Goal: Task Accomplishment & Management: Manage account settings

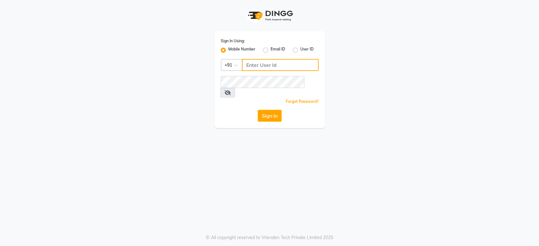
type input "9175773304"
click at [255, 110] on div "Sign In" at bounding box center [270, 116] width 98 height 12
click at [268, 110] on button "Sign In" at bounding box center [269, 116] width 24 height 12
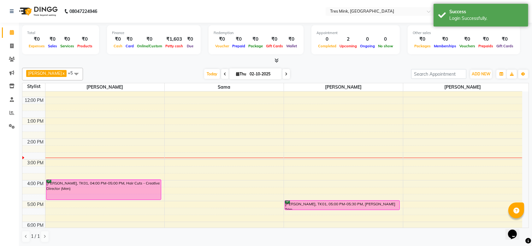
scroll to position [91, 0]
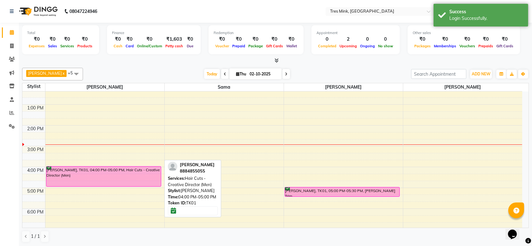
click at [118, 178] on div "[PERSON_NAME], TK01, 04:00 PM-05:00 PM, Hair Cuts - Creative Director (Men)" at bounding box center [103, 177] width 115 height 20
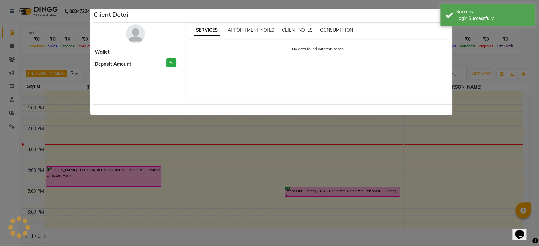
select select "6"
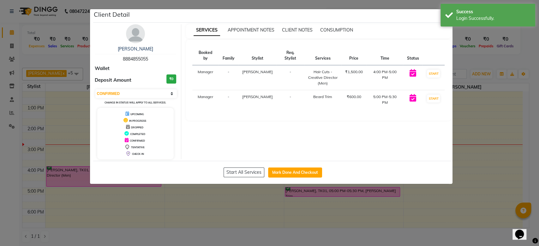
click at [132, 33] on img at bounding box center [135, 33] width 19 height 19
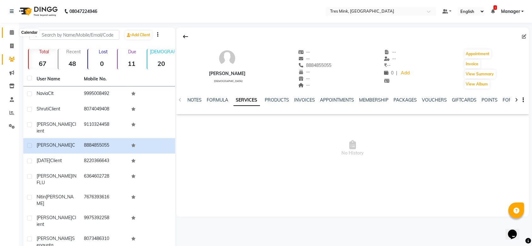
click at [12, 33] on icon at bounding box center [12, 32] width 4 height 5
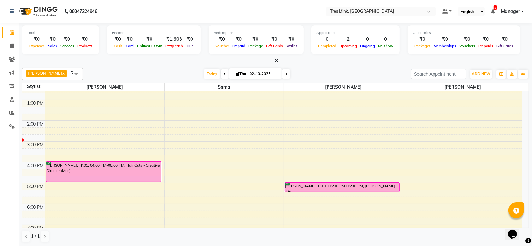
scroll to position [84, 0]
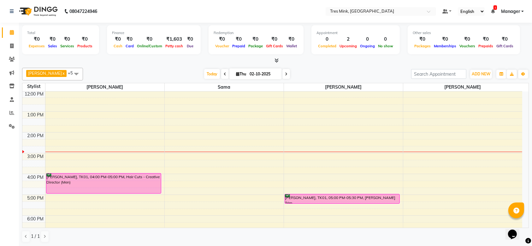
click at [299, 139] on div "8:00 AM 9:00 AM 10:00 AM 11:00 AM 12:00 PM 1:00 PM 2:00 PM 3:00 PM 4:00 PM 5:00…" at bounding box center [272, 143] width 500 height 270
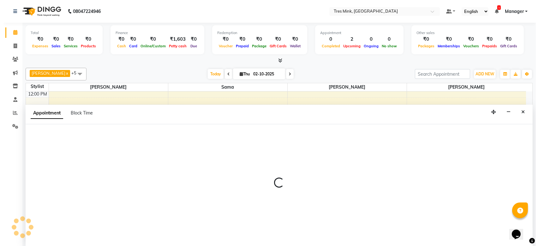
scroll to position [0, 0]
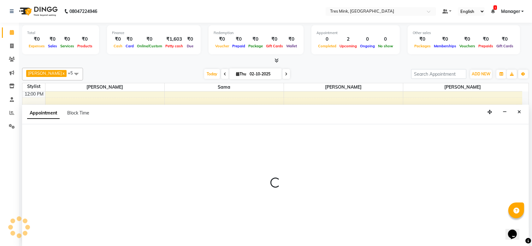
select select "88454"
select select "855"
select select "tentative"
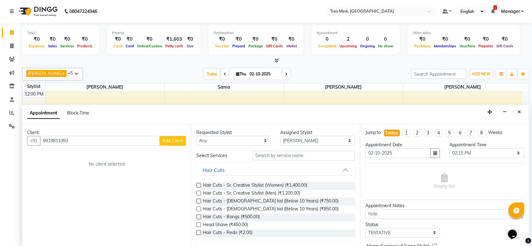
type input "9919811993"
click at [175, 138] on span "Add Client" at bounding box center [172, 141] width 21 height 6
select select "22"
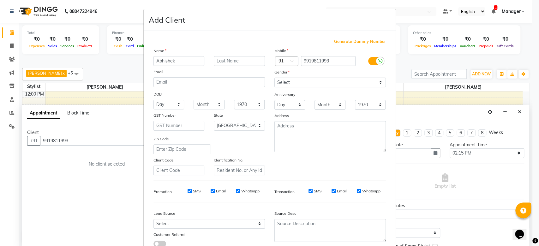
type input "Abhishek"
click at [242, 59] on input "text" at bounding box center [239, 61] width 51 height 10
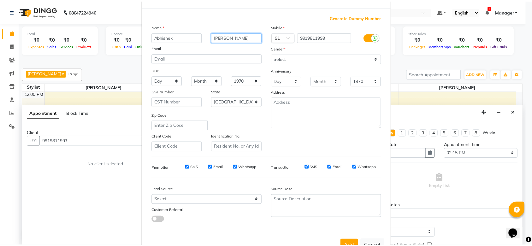
scroll to position [44, 0]
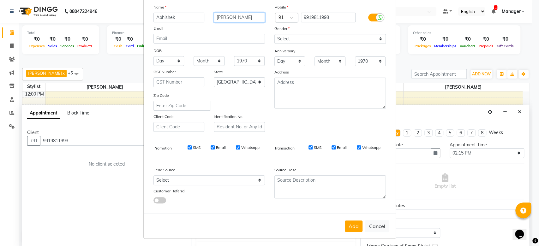
type input "[PERSON_NAME]"
click at [340, 31] on div "Gender" at bounding box center [329, 29] width 121 height 9
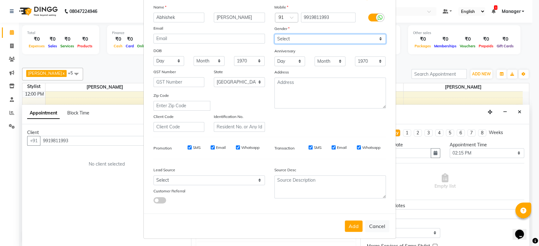
click at [339, 40] on select "Select [DEMOGRAPHIC_DATA] [DEMOGRAPHIC_DATA] Other Prefer Not To Say" at bounding box center [329, 39] width 111 height 10
click at [274, 34] on select "Select [DEMOGRAPHIC_DATA] [DEMOGRAPHIC_DATA] Other Prefer Not To Say" at bounding box center [329, 39] width 111 height 10
click at [340, 36] on select "Select [DEMOGRAPHIC_DATA] [DEMOGRAPHIC_DATA] Other Prefer Not To Say" at bounding box center [329, 39] width 111 height 10
click at [274, 34] on select "Select [DEMOGRAPHIC_DATA] [DEMOGRAPHIC_DATA] Other Prefer Not To Say" at bounding box center [329, 39] width 111 height 10
click at [336, 40] on select "Select [DEMOGRAPHIC_DATA] [DEMOGRAPHIC_DATA] Other Prefer Not To Say" at bounding box center [329, 39] width 111 height 10
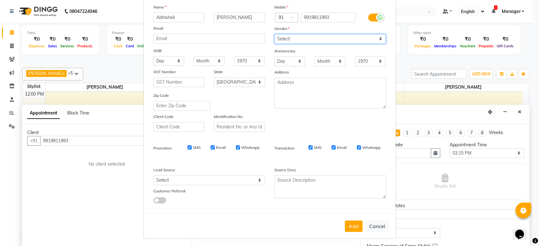
select select "[DEMOGRAPHIC_DATA]"
click at [274, 34] on select "Select [DEMOGRAPHIC_DATA] [DEMOGRAPHIC_DATA] Other Prefer Not To Say" at bounding box center [329, 39] width 111 height 10
click at [345, 227] on button "Add" at bounding box center [354, 226] width 18 height 11
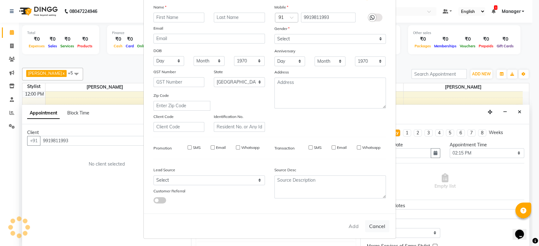
select select
select select "null"
select select
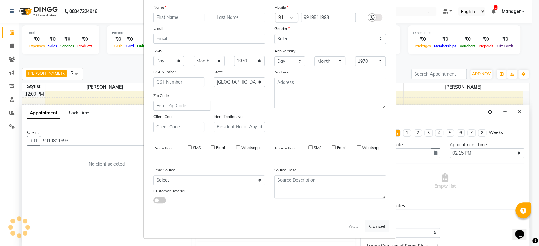
select select
checkbox input "false"
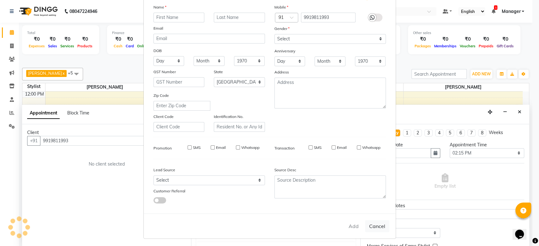
checkbox input "false"
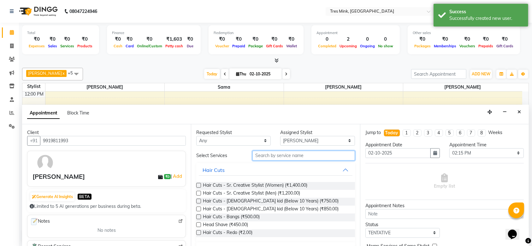
click at [316, 154] on input "text" at bounding box center [303, 156] width 103 height 10
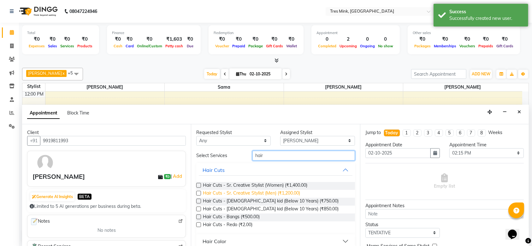
type input "hair"
click at [256, 192] on span "Hair Cuts - Sr. Creative Stylist (Men) (₹1,200.00)" at bounding box center [251, 194] width 97 height 8
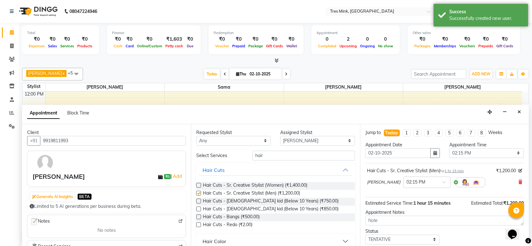
checkbox input "false"
click at [281, 157] on input "hair" at bounding box center [303, 156] width 103 height 10
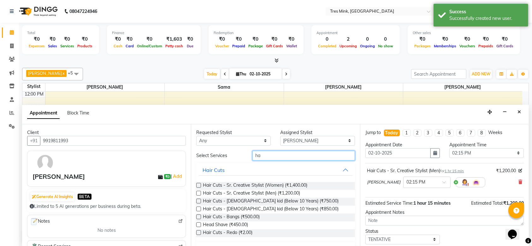
type input "h"
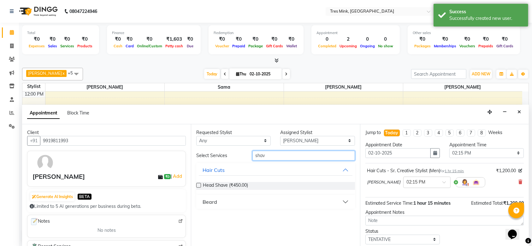
type input "shav"
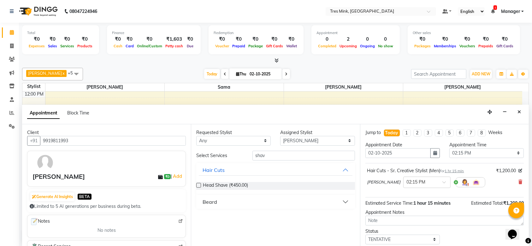
click at [348, 203] on button "Beard" at bounding box center [275, 201] width 153 height 11
click at [202, 217] on div "Classic Shave (₹600.00)" at bounding box center [275, 218] width 158 height 8
click at [195, 216] on div "Requested Stylist Any [PERSON_NAME] [PERSON_NAME] [PERSON_NAME] Assigned Stylis…" at bounding box center [275, 185] width 169 height 122
click at [199, 215] on label at bounding box center [198, 217] width 5 height 5
click at [199, 216] on input "checkbox" at bounding box center [198, 218] width 4 height 4
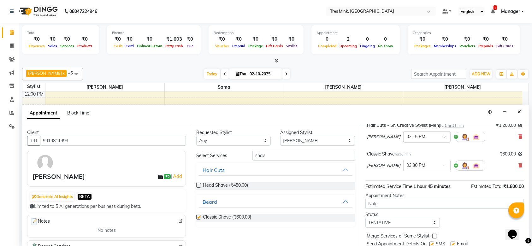
checkbox input "false"
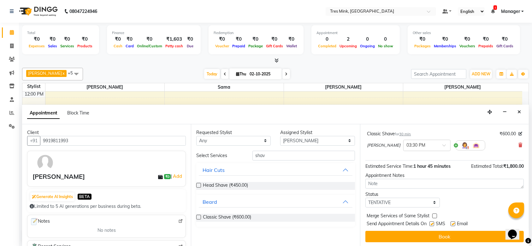
click at [410, 196] on div "Status" at bounding box center [402, 194] width 74 height 7
click at [402, 205] on select "Select TENTATIVE CONFIRM CHECK-IN UPCOMING" at bounding box center [402, 203] width 74 height 10
select select "confirm booking"
click at [365, 198] on select "Select TENTATIVE CONFIRM CHECK-IN UPCOMING" at bounding box center [402, 203] width 74 height 10
click at [445, 231] on button "Book" at bounding box center [444, 236] width 158 height 11
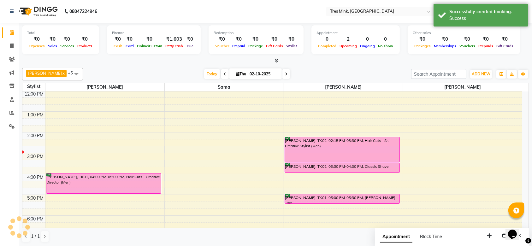
scroll to position [0, 0]
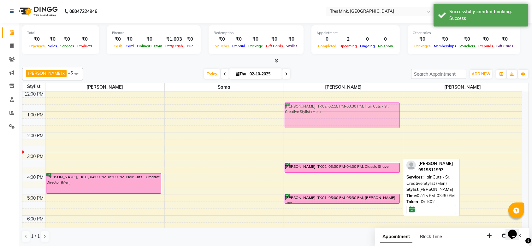
drag, startPoint x: 331, startPoint y: 149, endPoint x: 326, endPoint y: 116, distance: 32.8
click at [326, 116] on div "[PERSON_NAME], TK02, 02:15 PM-03:30 PM, Hair Cuts - Sr. Creative Stylist (Men) …" at bounding box center [343, 143] width 119 height 270
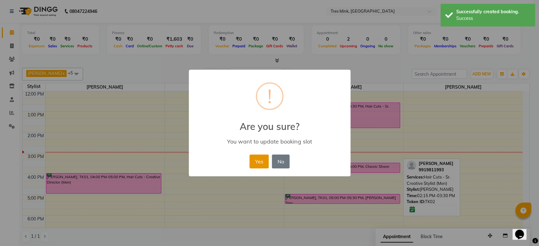
click at [265, 160] on button "Yes" at bounding box center [258, 162] width 19 height 14
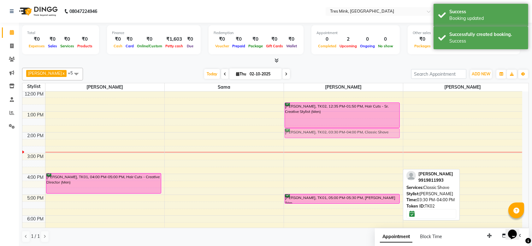
drag, startPoint x: 361, startPoint y: 168, endPoint x: 358, endPoint y: 146, distance: 22.3
click at [357, 132] on div "[PERSON_NAME], TK02, 12:35 PM-01:50 PM, Hair Cuts - Sr. Creative Stylist (Men) …" at bounding box center [343, 143] width 119 height 270
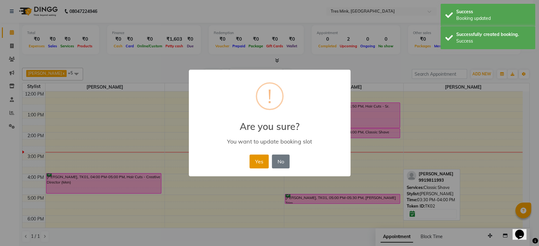
click at [265, 157] on button "Yes" at bounding box center [258, 162] width 19 height 14
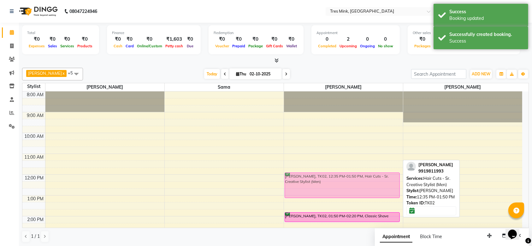
drag, startPoint x: 344, startPoint y: 191, endPoint x: 344, endPoint y: 186, distance: 5.0
click at [345, 174] on div "[PERSON_NAME], TK02, 12:35 PM-01:50 PM, Hair Cuts - Sr. Creative Stylist (Men) …" at bounding box center [343, 226] width 119 height 270
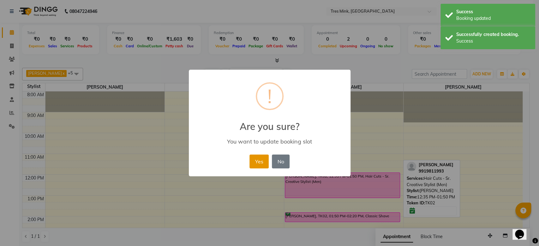
click at [265, 158] on button "Yes" at bounding box center [258, 162] width 19 height 14
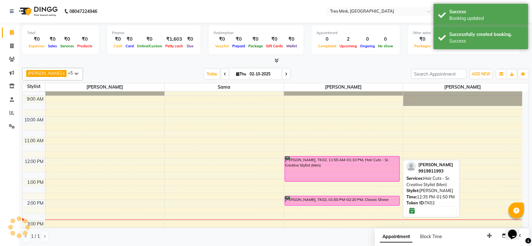
scroll to position [42, 0]
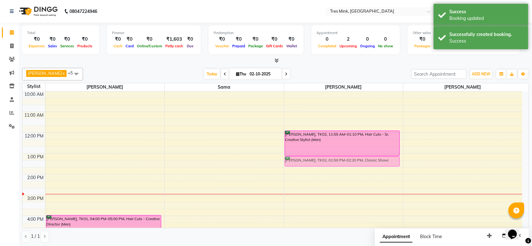
drag, startPoint x: 361, startPoint y: 172, endPoint x: 356, endPoint y: 160, distance: 13.7
click at [356, 160] on div "[PERSON_NAME], TK02, 11:55 AM-01:10 PM, Hair Cuts - Sr. Creative Stylist (Men) …" at bounding box center [343, 185] width 119 height 270
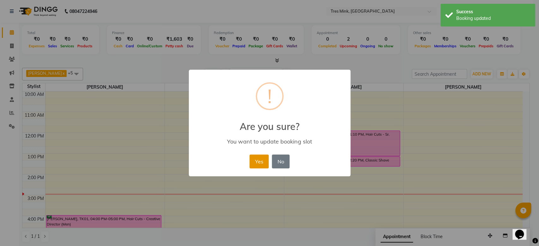
click at [256, 160] on button "Yes" at bounding box center [258, 162] width 19 height 14
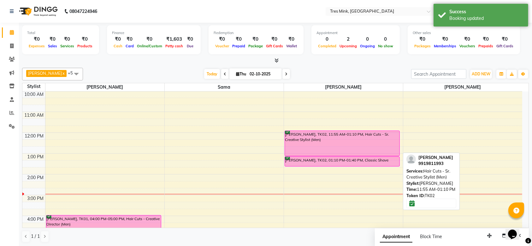
click at [347, 135] on div "[PERSON_NAME], TK02, 11:55 AM-01:10 PM, Hair Cuts - Sr. Creative Stylist (Men)" at bounding box center [342, 143] width 115 height 25
click at [337, 138] on div "[PERSON_NAME], TK02, 11:55 AM-01:10 PM, Hair Cuts - Sr. Creative Stylist (Men)" at bounding box center [342, 143] width 115 height 25
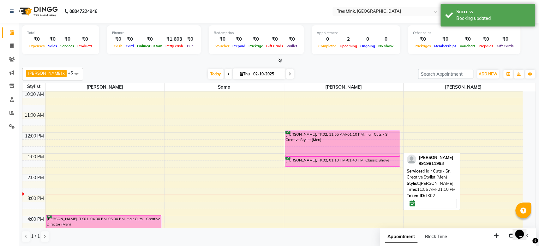
select select "6"
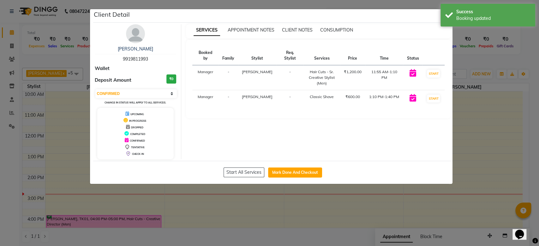
click at [304, 166] on div "Start All Services Mark Done And Checkout" at bounding box center [272, 172] width 359 height 23
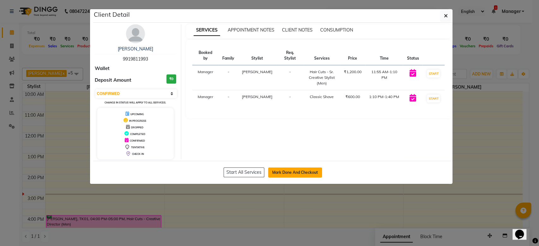
click at [308, 174] on button "Mark Done And Checkout" at bounding box center [295, 173] width 54 height 10
select select "service"
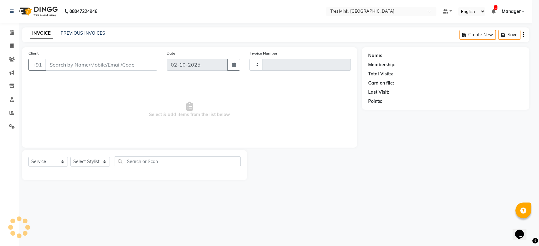
type input "0065"
select select "8733"
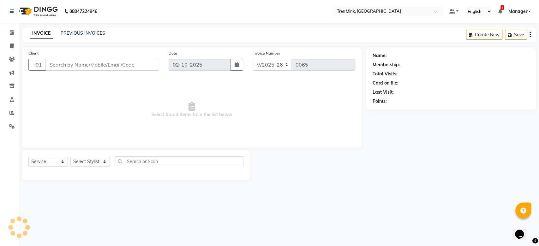
type input "9919811993"
select select "88454"
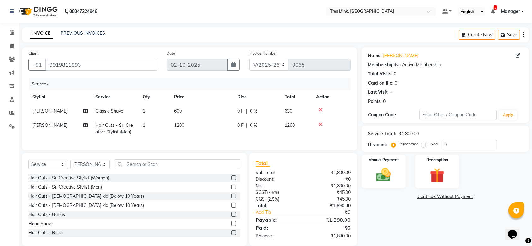
click at [254, 123] on span "0 %" at bounding box center [254, 125] width 8 height 7
select select "88454"
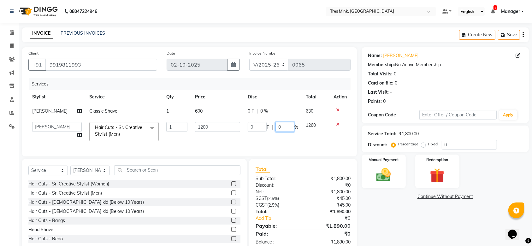
click at [287, 126] on input "0" at bounding box center [284, 127] width 19 height 10
type input "50"
click at [265, 107] on td "0 F | 0 %" at bounding box center [273, 111] width 58 height 14
select select "88454"
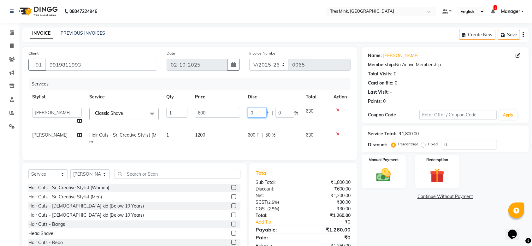
click at [260, 114] on input "0" at bounding box center [257, 113] width 19 height 10
type input "30"
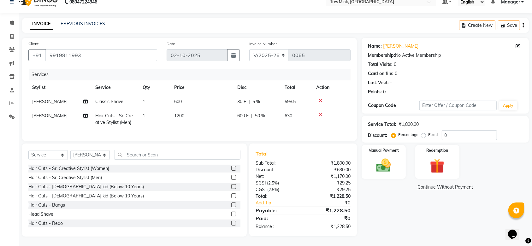
scroll to position [15, 0]
click at [408, 199] on div "Name: [PERSON_NAME] Membership: No Active Membership Total Visits: 0 Card on fi…" at bounding box center [448, 137] width 172 height 199
click at [257, 98] on span "5 %" at bounding box center [256, 101] width 8 height 7
select select "88454"
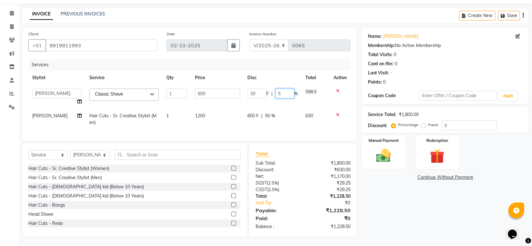
click at [286, 89] on input "5" at bounding box center [284, 94] width 19 height 10
type input "30"
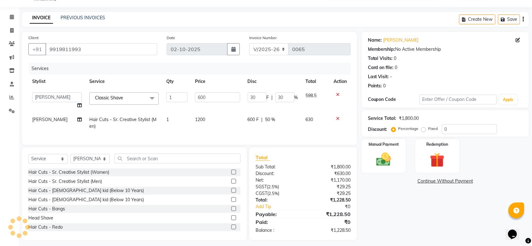
click at [454, 214] on div "Name: [PERSON_NAME] Membership: No Active Membership Total Visits: 0 Card on fi…" at bounding box center [448, 136] width 172 height 209
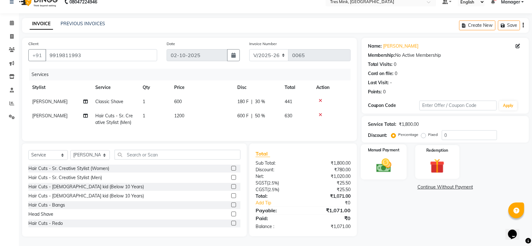
click at [369, 155] on div "Manual Payment" at bounding box center [384, 161] width 46 height 35
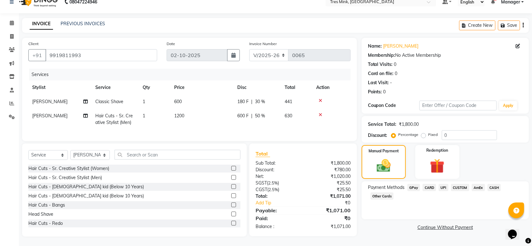
click at [445, 184] on span "UPI" at bounding box center [444, 187] width 10 height 7
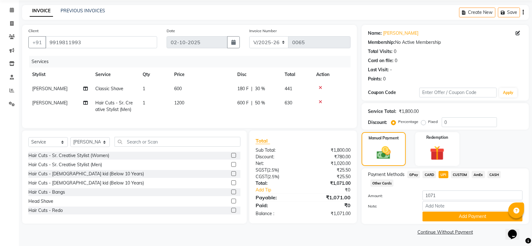
click at [432, 174] on span "CARD" at bounding box center [429, 174] width 14 height 7
click at [465, 211] on div "Amount: 1071 Note: Add Payment" at bounding box center [445, 206] width 155 height 31
click at [464, 218] on button "Add Payment" at bounding box center [472, 217] width 100 height 10
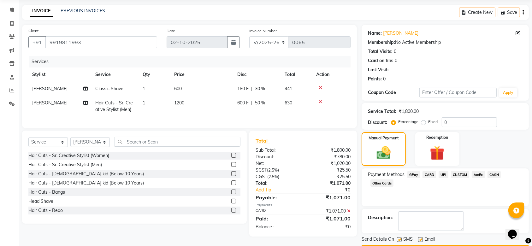
scroll to position [40, 0]
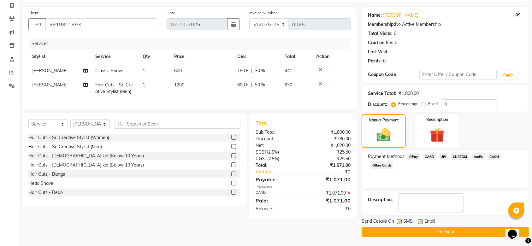
click at [475, 233] on button "Checkout" at bounding box center [445, 232] width 167 height 10
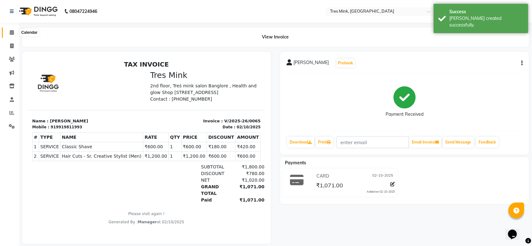
drag, startPoint x: 12, startPoint y: 34, endPoint x: 30, endPoint y: 28, distance: 18.5
click at [12, 34] on icon at bounding box center [12, 32] width 4 height 5
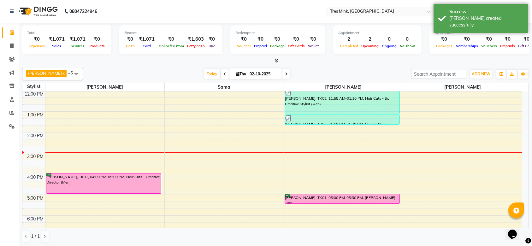
scroll to position [133, 0]
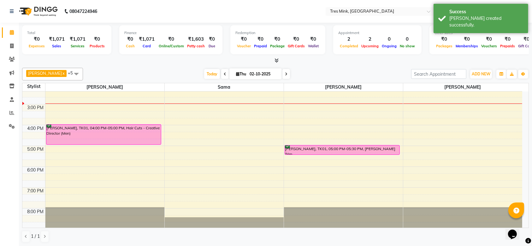
click at [221, 72] on span at bounding box center [225, 74] width 8 height 10
type input "01-10-2025"
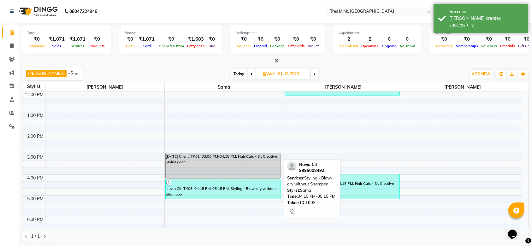
scroll to position [91, 0]
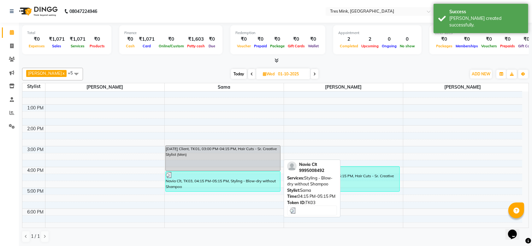
click at [217, 182] on div "Navia Clt, TK03, 04:15 PM-05:15 PM, Styling - Blow-dry without Shampoo" at bounding box center [223, 182] width 115 height 20
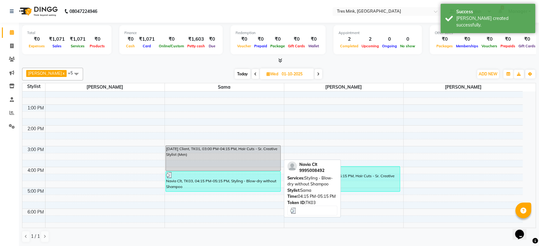
select select "3"
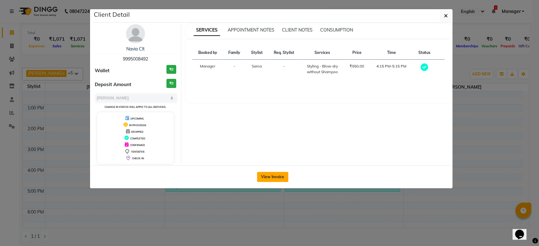
click at [270, 176] on button "View Invoice" at bounding box center [272, 177] width 31 height 10
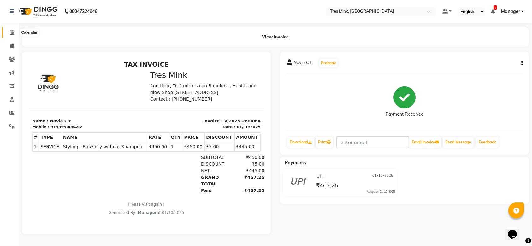
click at [12, 34] on icon at bounding box center [12, 32] width 4 height 5
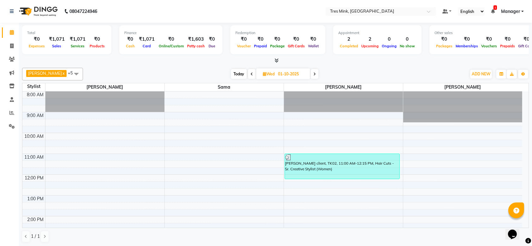
click at [239, 75] on span "Today" at bounding box center [239, 74] width 16 height 10
type input "02-10-2025"
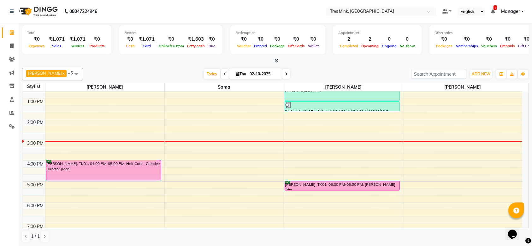
scroll to position [84, 0]
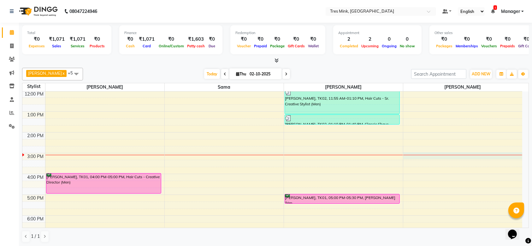
click at [417, 156] on div "8:00 AM 9:00 AM 10:00 AM 11:00 AM 12:00 PM 1:00 PM 2:00 PM 3:00 PM 4:00 PM 5:00…" at bounding box center [272, 143] width 500 height 270
select select "88456"
select select "tentative"
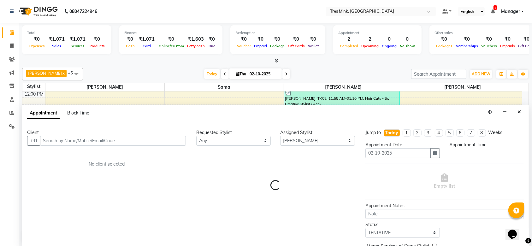
scroll to position [0, 0]
select select "900"
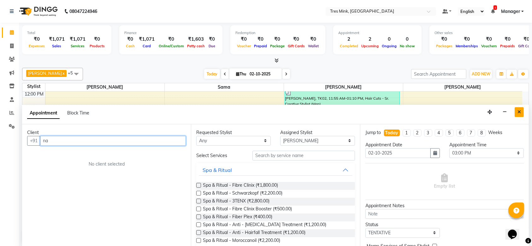
type input "na"
click at [519, 111] on icon "Close" at bounding box center [518, 112] width 3 height 4
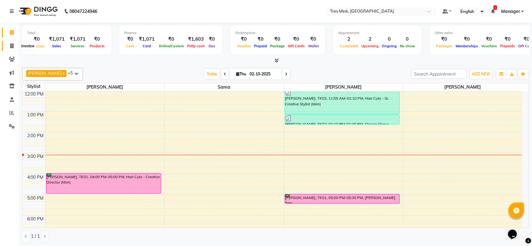
click at [14, 43] on span at bounding box center [11, 46] width 11 height 7
select select "service"
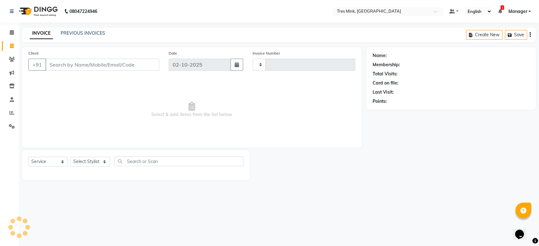
type input "0066"
select select "8733"
click at [90, 30] on div "PREVIOUS INVOICES" at bounding box center [83, 33] width 44 height 7
click at [81, 35] on link "PREVIOUS INVOICES" at bounding box center [83, 33] width 44 height 6
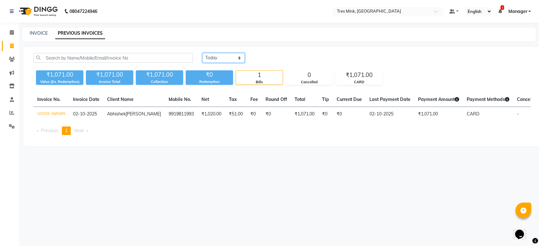
click at [227, 61] on select "[DATE] [DATE] Custom Range" at bounding box center [223, 58] width 42 height 10
select select "[DATE]"
click at [202, 53] on select "[DATE] [DATE] Custom Range" at bounding box center [223, 58] width 42 height 10
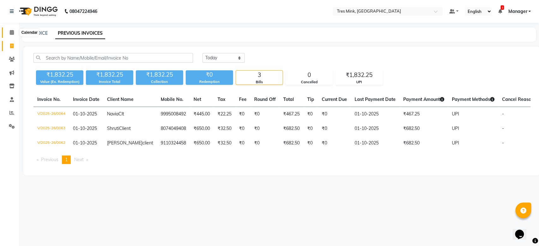
click at [13, 30] on span at bounding box center [11, 32] width 11 height 7
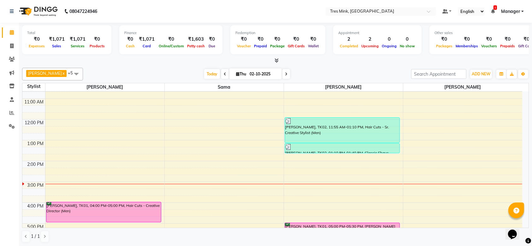
scroll to position [42, 0]
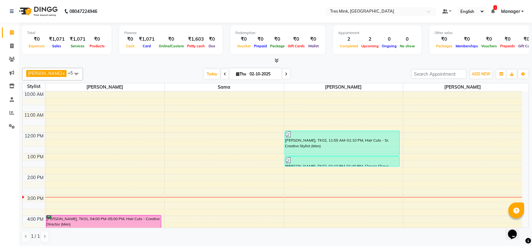
click at [459, 183] on div "8:00 AM 9:00 AM 10:00 AM 11:00 AM 12:00 PM 1:00 PM 2:00 PM 3:00 PM 4:00 PM 5:00…" at bounding box center [272, 185] width 500 height 270
select select "88456"
select select "tentative"
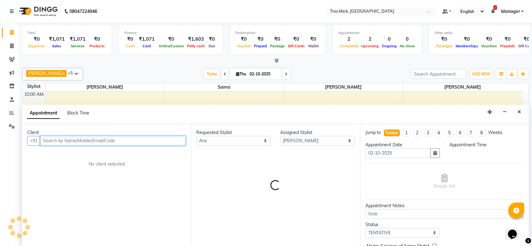
scroll to position [0, 0]
select select "855"
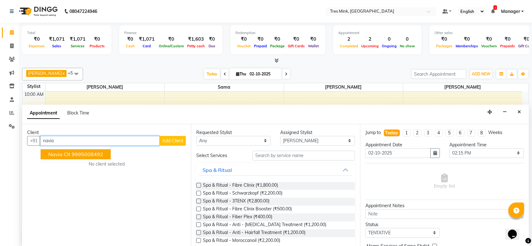
click at [78, 153] on ngb-highlight "9995008492" at bounding box center [88, 154] width 32 height 6
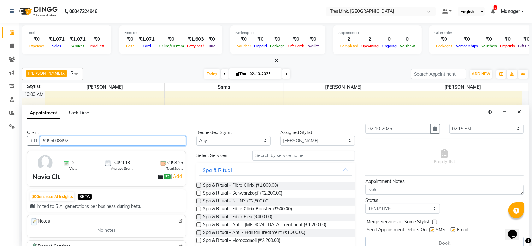
scroll to position [31, 0]
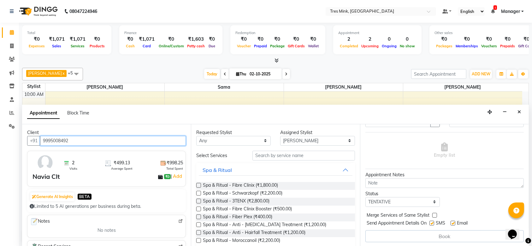
type input "9995008492"
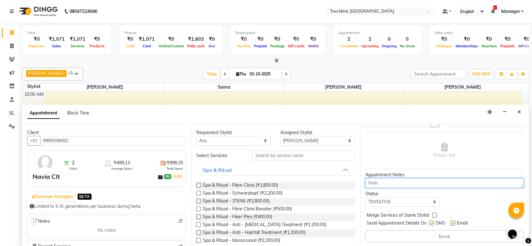
click at [411, 183] on textarea at bounding box center [444, 183] width 158 height 10
type textarea "siddhnat"
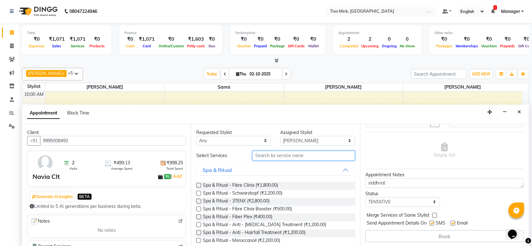
click at [292, 155] on input "text" at bounding box center [303, 156] width 103 height 10
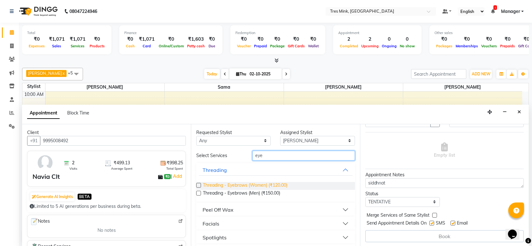
type input "eye"
click at [228, 182] on span "Threading - Eyebrows (Women) (₹120.00)" at bounding box center [245, 186] width 85 height 8
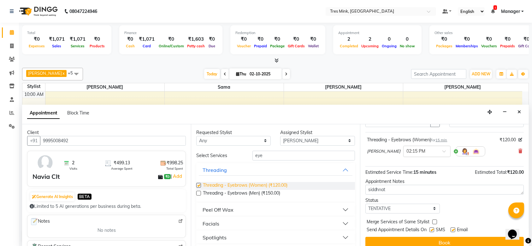
checkbox input "false"
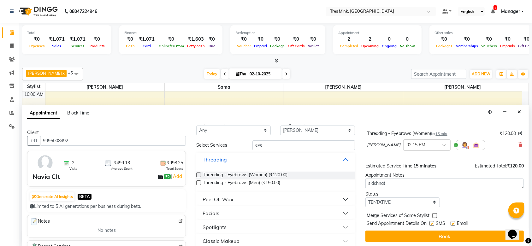
scroll to position [16, 0]
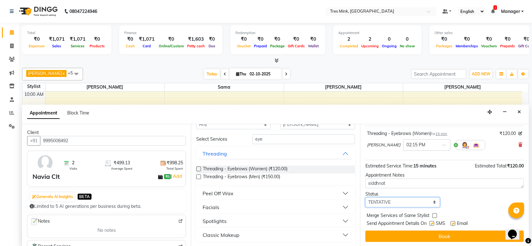
click at [416, 203] on select "Select TENTATIVE CONFIRM CHECK-IN UPCOMING" at bounding box center [402, 202] width 74 height 10
select select "confirm booking"
click at [365, 197] on select "Select TENTATIVE CONFIRM CHECK-IN UPCOMING" at bounding box center [402, 202] width 74 height 10
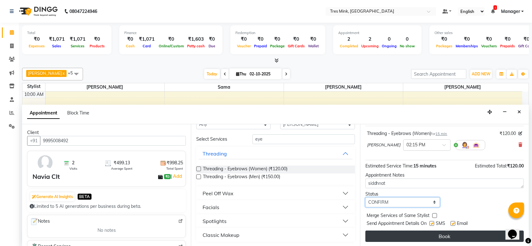
scroll to position [0, 0]
click at [451, 236] on button "Book" at bounding box center [444, 236] width 158 height 11
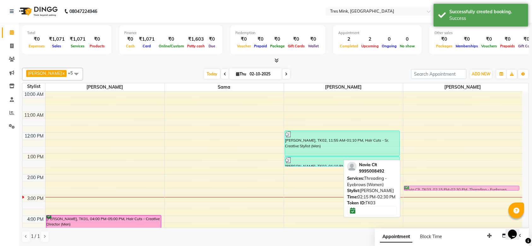
drag, startPoint x: 461, startPoint y: 178, endPoint x: 461, endPoint y: 185, distance: 6.6
click at [461, 185] on div "8:00 AM 9:00 AM 10:00 AM 11:00 AM 12:00 PM 1:00 PM 2:00 PM 3:00 PM 4:00 PM 5:00…" at bounding box center [272, 185] width 500 height 270
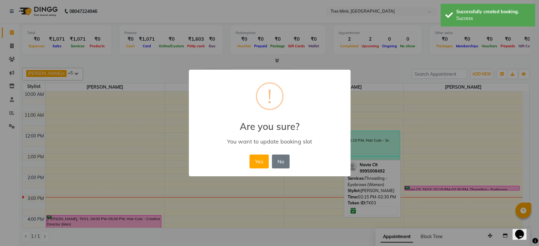
click at [252, 153] on div "Yes No No" at bounding box center [269, 161] width 43 height 17
click at [256, 158] on button "Yes" at bounding box center [258, 162] width 19 height 14
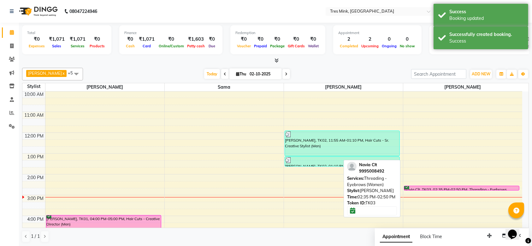
click at [462, 188] on div "Navia Clt, TK03, 02:35 PM-02:50 PM, Threading - Eyebrows (Women)" at bounding box center [461, 188] width 115 height 4
click at [461, 186] on div "Navia Clt, TK03, 02:35 PM-02:50 PM, Threading - Eyebrows (Women)" at bounding box center [461, 188] width 115 height 4
select select "6"
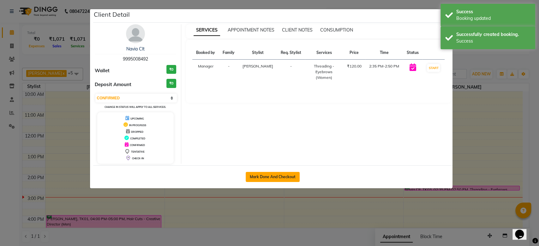
click at [274, 179] on button "Mark Done And Checkout" at bounding box center [272, 177] width 54 height 10
select select "8733"
select select "service"
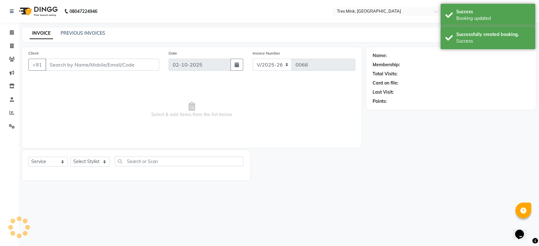
type input "9995008492"
select select "88456"
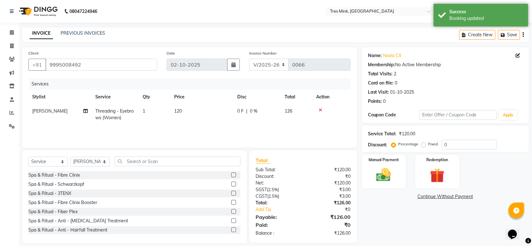
click at [273, 112] on div "0 F | 0 %" at bounding box center [257, 111] width 40 height 7
select select "88456"
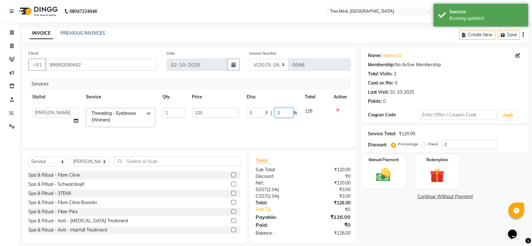
click at [284, 113] on input "0" at bounding box center [283, 113] width 19 height 10
type input "30"
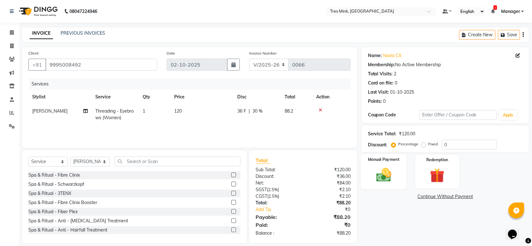
click at [389, 168] on img at bounding box center [383, 174] width 25 height 17
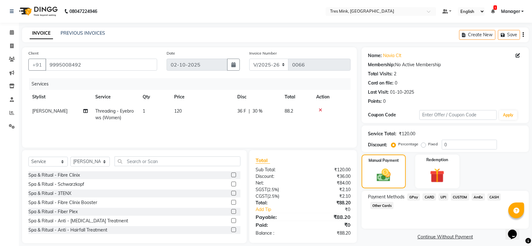
scroll to position [6, 0]
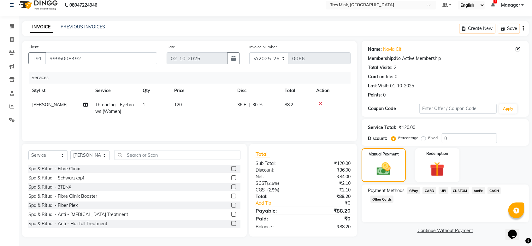
click at [444, 190] on span "UPI" at bounding box center [444, 190] width 10 height 7
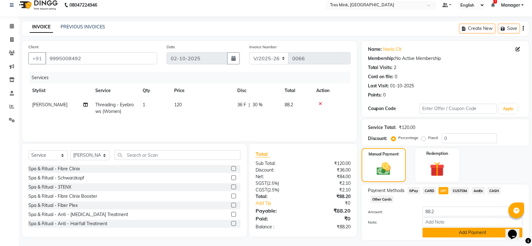
scroll to position [22, 0]
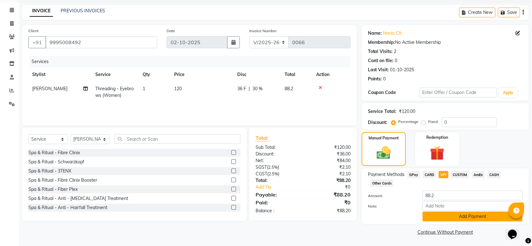
click at [466, 216] on button "Add Payment" at bounding box center [472, 217] width 100 height 10
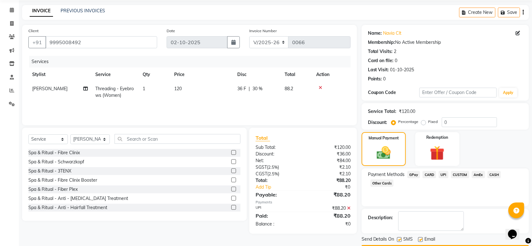
scroll to position [40, 0]
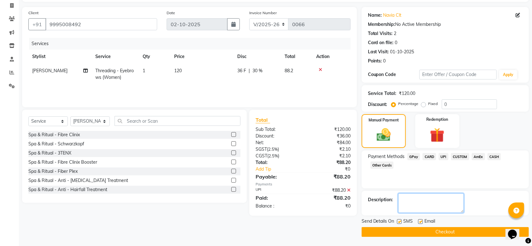
drag, startPoint x: 424, startPoint y: 203, endPoint x: 429, endPoint y: 203, distance: 5.4
click at [425, 203] on textarea at bounding box center [431, 203] width 66 height 20
type textarea "siddhnat"
click at [462, 230] on button "Checkout" at bounding box center [445, 232] width 167 height 10
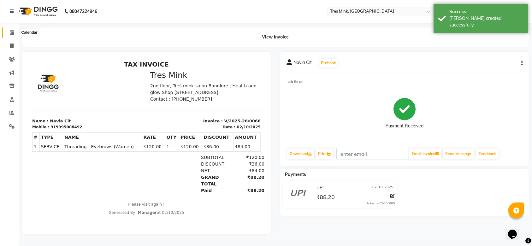
drag, startPoint x: 11, startPoint y: 32, endPoint x: 15, endPoint y: 32, distance: 3.6
click at [11, 32] on icon at bounding box center [12, 32] width 4 height 5
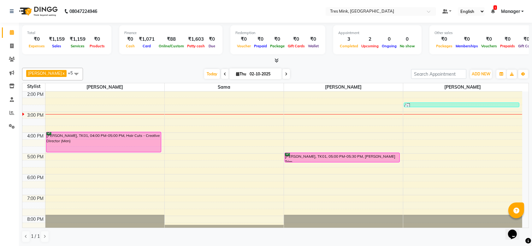
scroll to position [126, 0]
